Goal: Task Accomplishment & Management: Complete application form

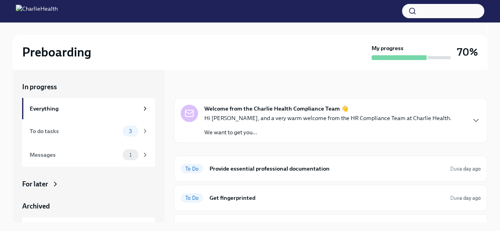
scroll to position [17, 0]
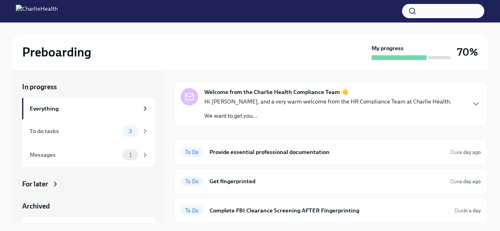
click at [64, 133] on div "To do tasks" at bounding box center [75, 131] width 90 height 9
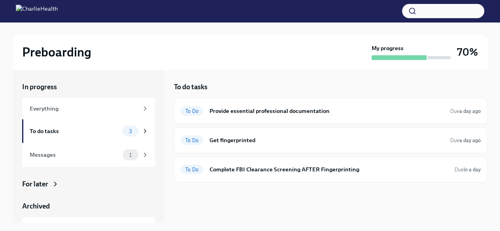
click at [109, 157] on div "Messages" at bounding box center [75, 154] width 90 height 9
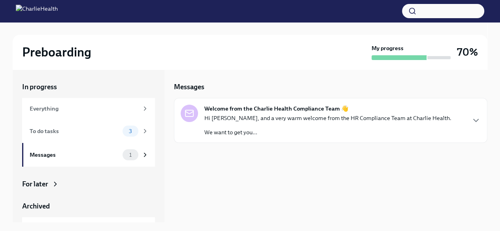
click at [263, 109] on strong "Welcome from the Charlie Health Compliance Team 👋" at bounding box center [276, 109] width 144 height 8
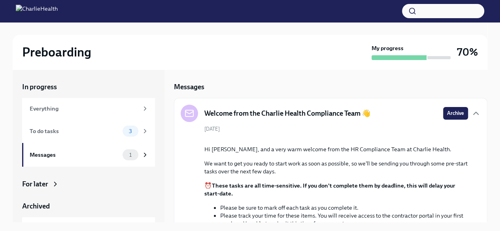
click at [53, 133] on div "To do tasks" at bounding box center [75, 131] width 90 height 9
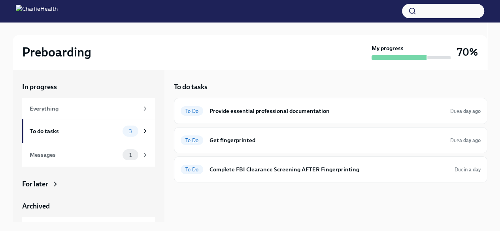
click at [247, 109] on h6 "Provide essential professional documentation" at bounding box center [326, 111] width 234 height 9
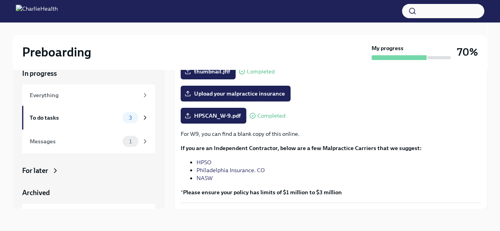
scroll to position [196, 0]
